Goal: Transaction & Acquisition: Purchase product/service

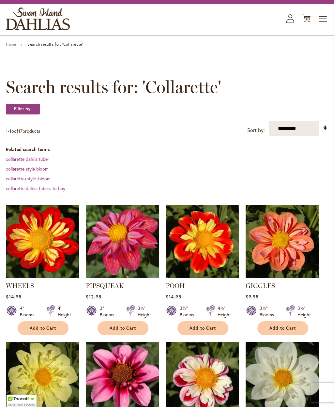
scroll to position [18, 0]
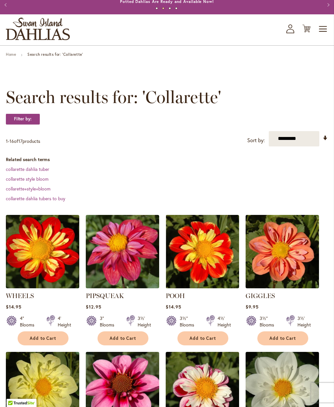
click at [331, 11] on button "Next" at bounding box center [327, 4] width 13 height 13
click at [304, 31] on icon "Cart .cls-1 { fill: #231f20; }" at bounding box center [306, 28] width 8 height 8
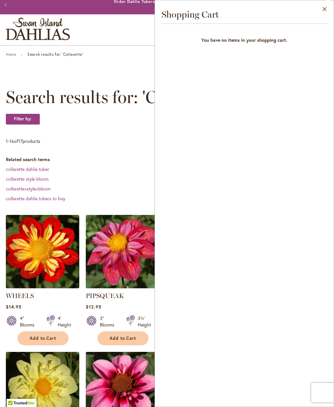
click at [83, 170] on dd "collarette dahlia tuber" at bounding box center [167, 169] width 322 height 7
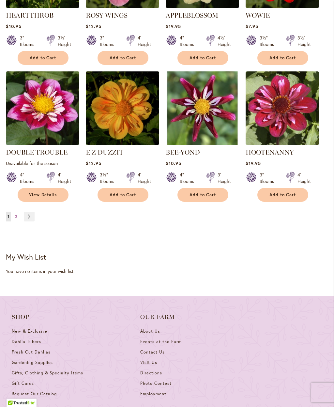
scroll to position [573, 0]
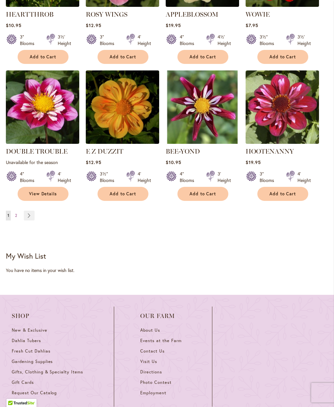
click at [7, 214] on strong "You're currently reading page 1" at bounding box center [8, 216] width 5 height 10
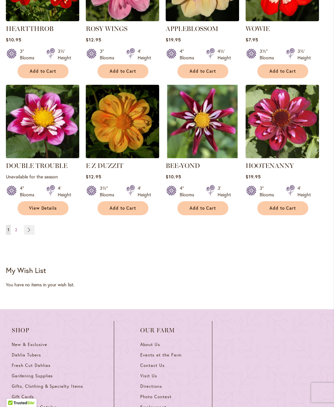
scroll to position [559, 0]
click at [29, 229] on link "Page Next" at bounding box center [29, 230] width 11 height 10
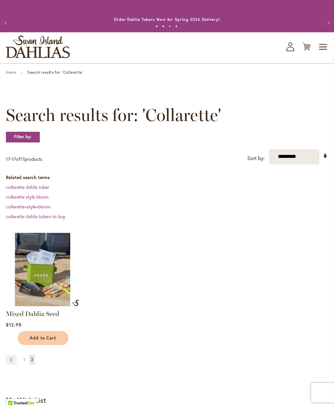
click at [67, 71] on strong "Search results for: 'Collarette'" at bounding box center [54, 72] width 55 height 5
click at [72, 73] on strong "Search results for: 'Collarette'" at bounding box center [54, 72] width 55 height 5
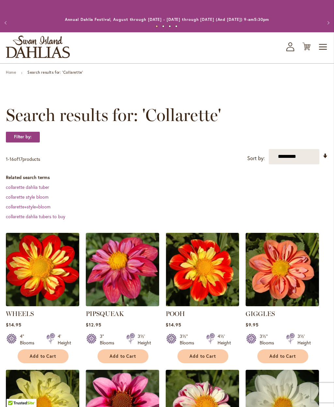
click at [48, 72] on strong "Search results for: 'Collarette'" at bounding box center [54, 72] width 55 height 5
click at [23, 75] on li "Home" at bounding box center [16, 73] width 21 height 6
click at [14, 74] on link "Home" at bounding box center [11, 72] width 10 height 5
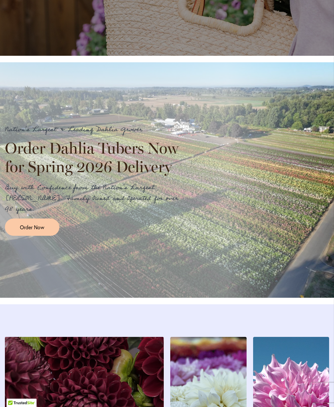
scroll to position [616, 0]
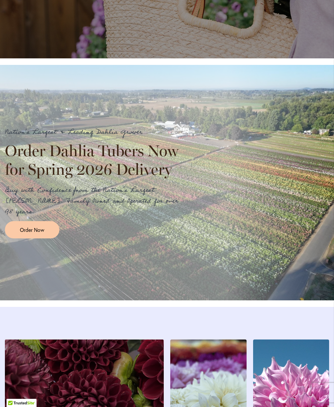
click at [36, 227] on link "Order Now" at bounding box center [32, 229] width 54 height 17
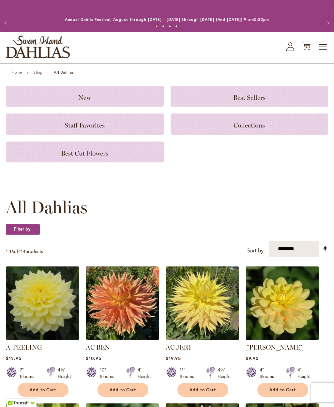
click at [323, 48] on span "Toggle Nav" at bounding box center [323, 46] width 10 height 13
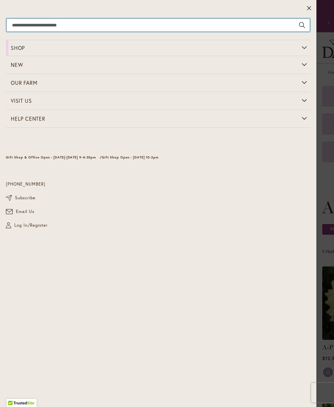
click at [105, 24] on input "Search" at bounding box center [158, 25] width 303 height 13
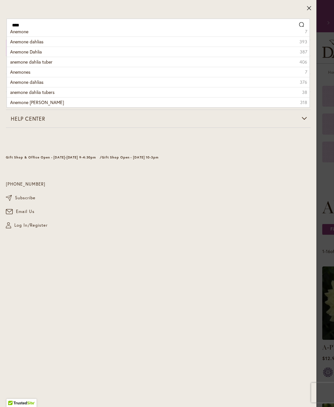
click at [43, 41] on span "Anemone dahlias" at bounding box center [26, 41] width 33 height 6
type input "**********"
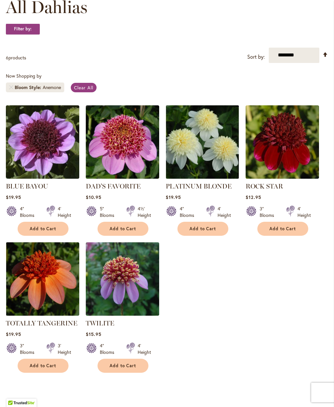
scroll to position [109, 0]
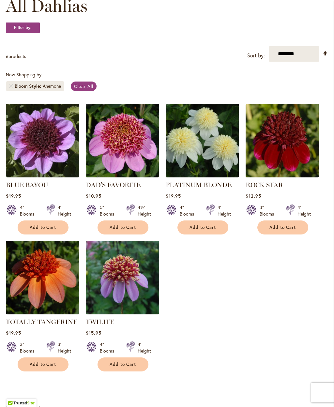
click at [36, 230] on span "Add to Cart" at bounding box center [43, 228] width 27 height 6
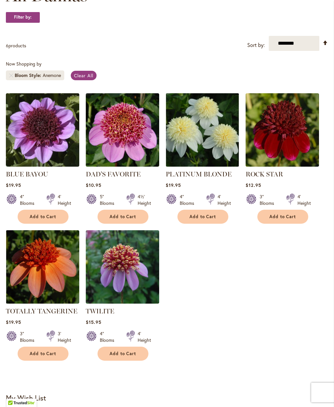
scroll to position [137, 0]
click at [287, 220] on button "Add to Cart" at bounding box center [282, 217] width 51 height 14
click at [293, 223] on button "Add to Cart" at bounding box center [282, 217] width 51 height 14
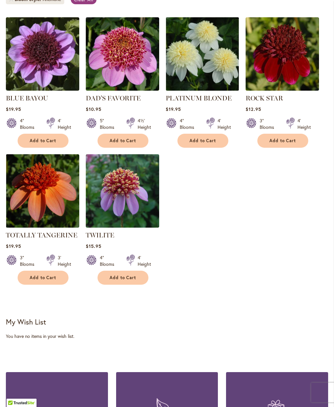
scroll to position [213, 0]
click at [128, 141] on span "Add to Cart" at bounding box center [123, 141] width 27 height 6
click at [217, 140] on button "Add to Cart" at bounding box center [202, 141] width 51 height 14
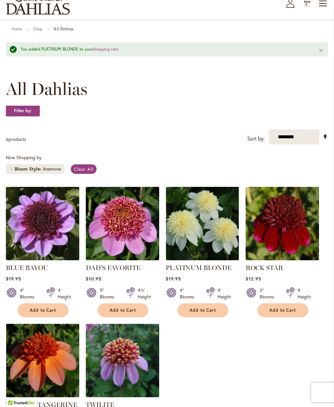
scroll to position [0, 0]
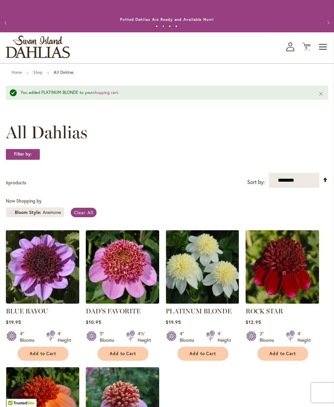
click at [310, 43] on icon "Cart .cls-1 { fill: #231f20; }" at bounding box center [306, 46] width 8 height 8
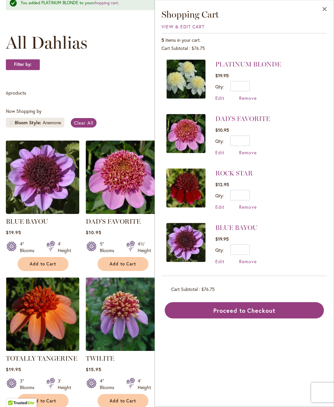
scroll to position [90, 0]
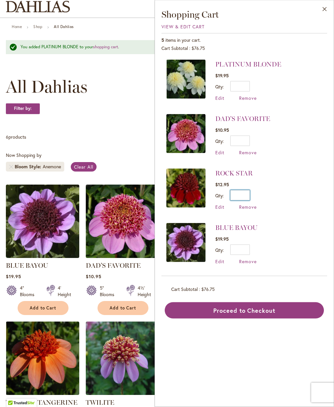
click at [249, 196] on input "*" at bounding box center [240, 195] width 20 height 10
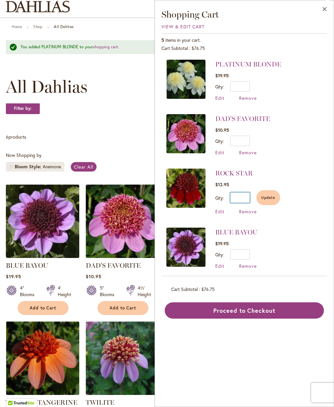
type input "*"
click at [271, 199] on span "Update" at bounding box center [268, 197] width 14 height 5
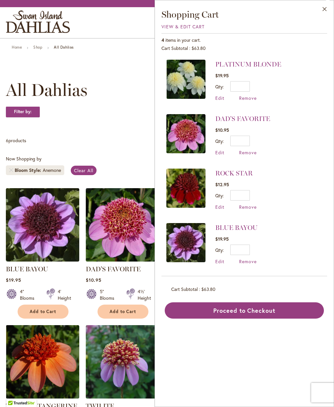
scroll to position [0, 0]
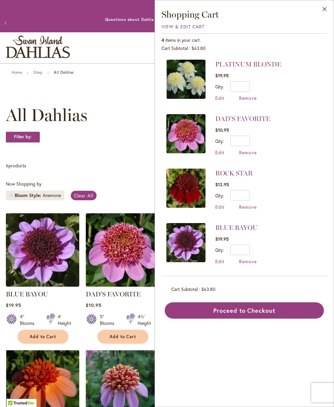
click at [254, 99] on span "Remove" at bounding box center [248, 98] width 18 height 6
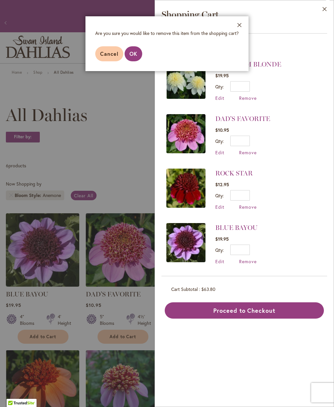
click at [137, 53] on span "OK" at bounding box center [133, 53] width 8 height 7
